Goal: Register for event/course

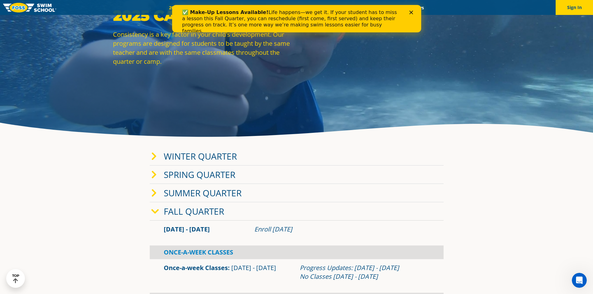
click at [197, 155] on link "Winter Quarter" at bounding box center [200, 156] width 73 height 12
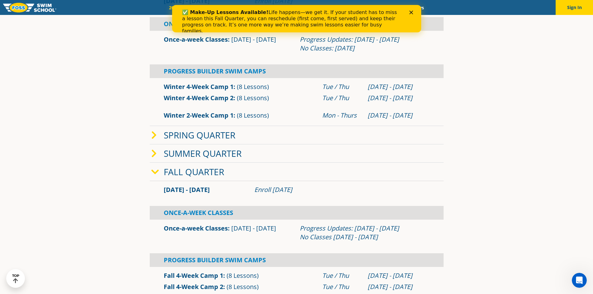
scroll to position [249, 0]
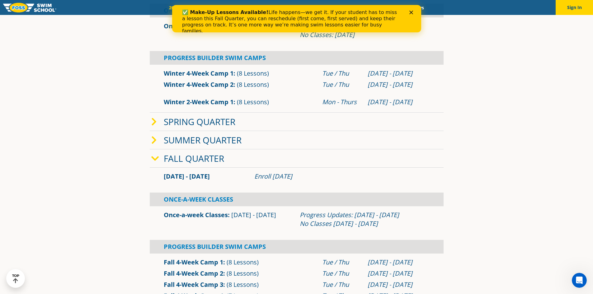
click at [174, 157] on link "Fall Quarter" at bounding box center [194, 159] width 60 height 12
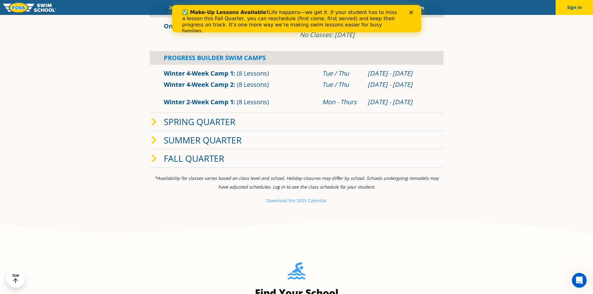
click at [174, 157] on link "Fall Quarter" at bounding box center [194, 159] width 60 height 12
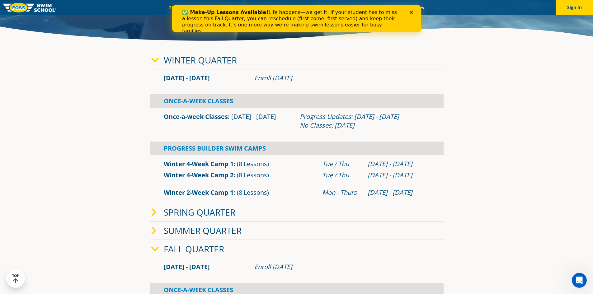
scroll to position [156, 0]
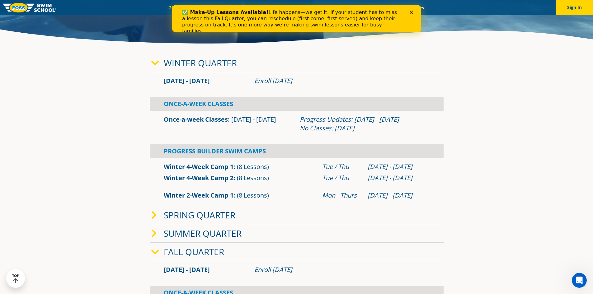
click at [213, 120] on link "Once-a-week Classes" at bounding box center [196, 119] width 64 height 8
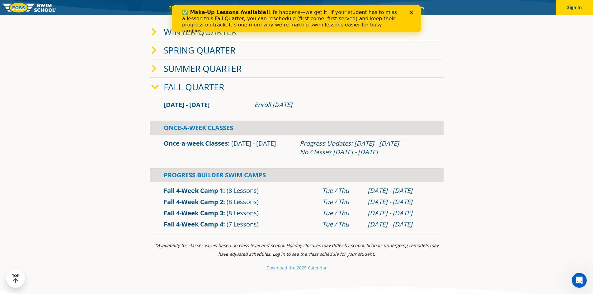
click at [201, 214] on link "Fall 4-Week Camp 3" at bounding box center [193, 213] width 59 height 8
